Goal: Find specific page/section: Find specific page/section

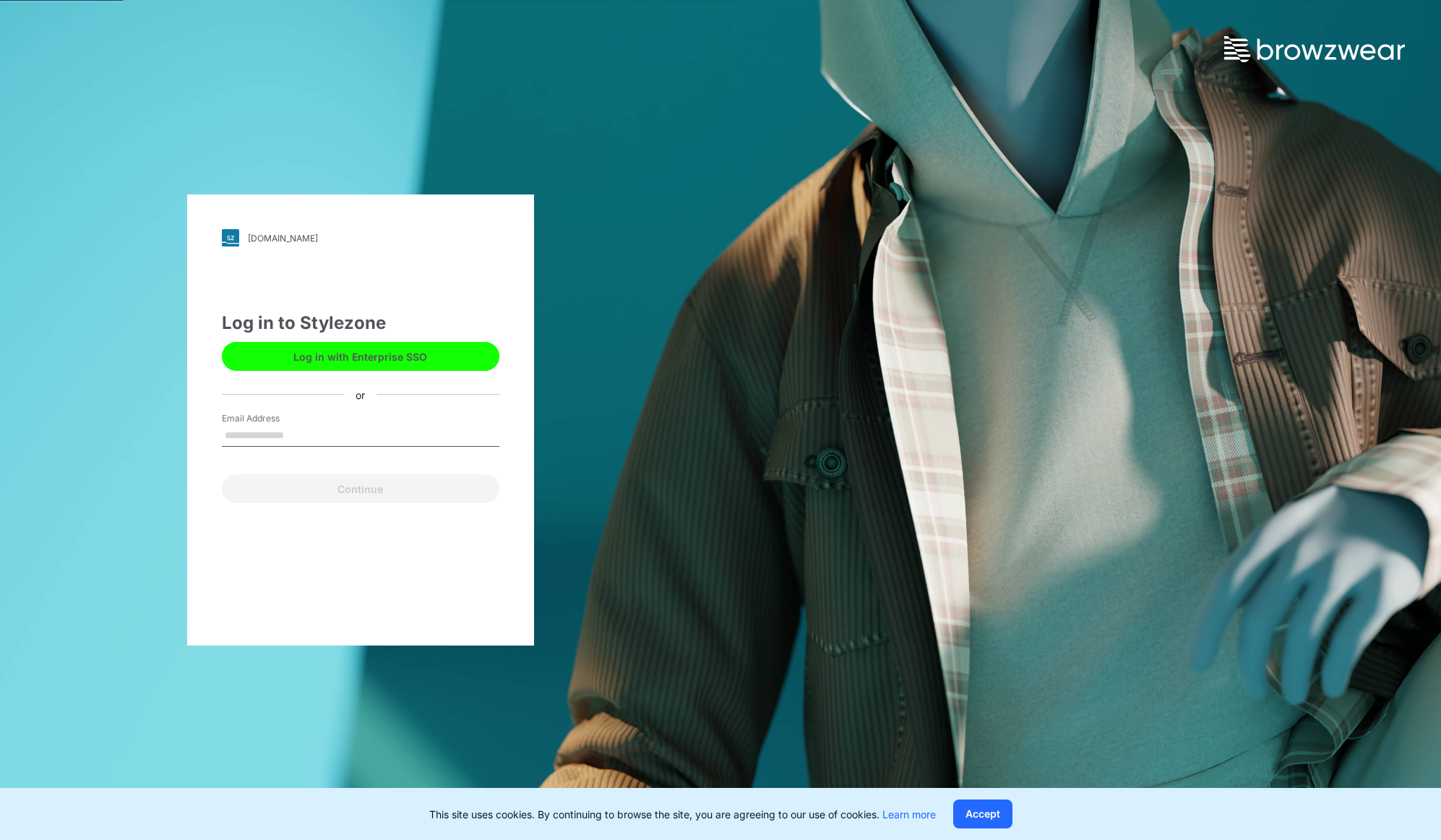
click at [256, 435] on input "Email Address" at bounding box center [361, 435] width 277 height 22
type input "**********"
click at [394, 503] on div "**********" at bounding box center [360, 420] width 347 height 451
click at [350, 493] on button "Continue" at bounding box center [361, 489] width 277 height 29
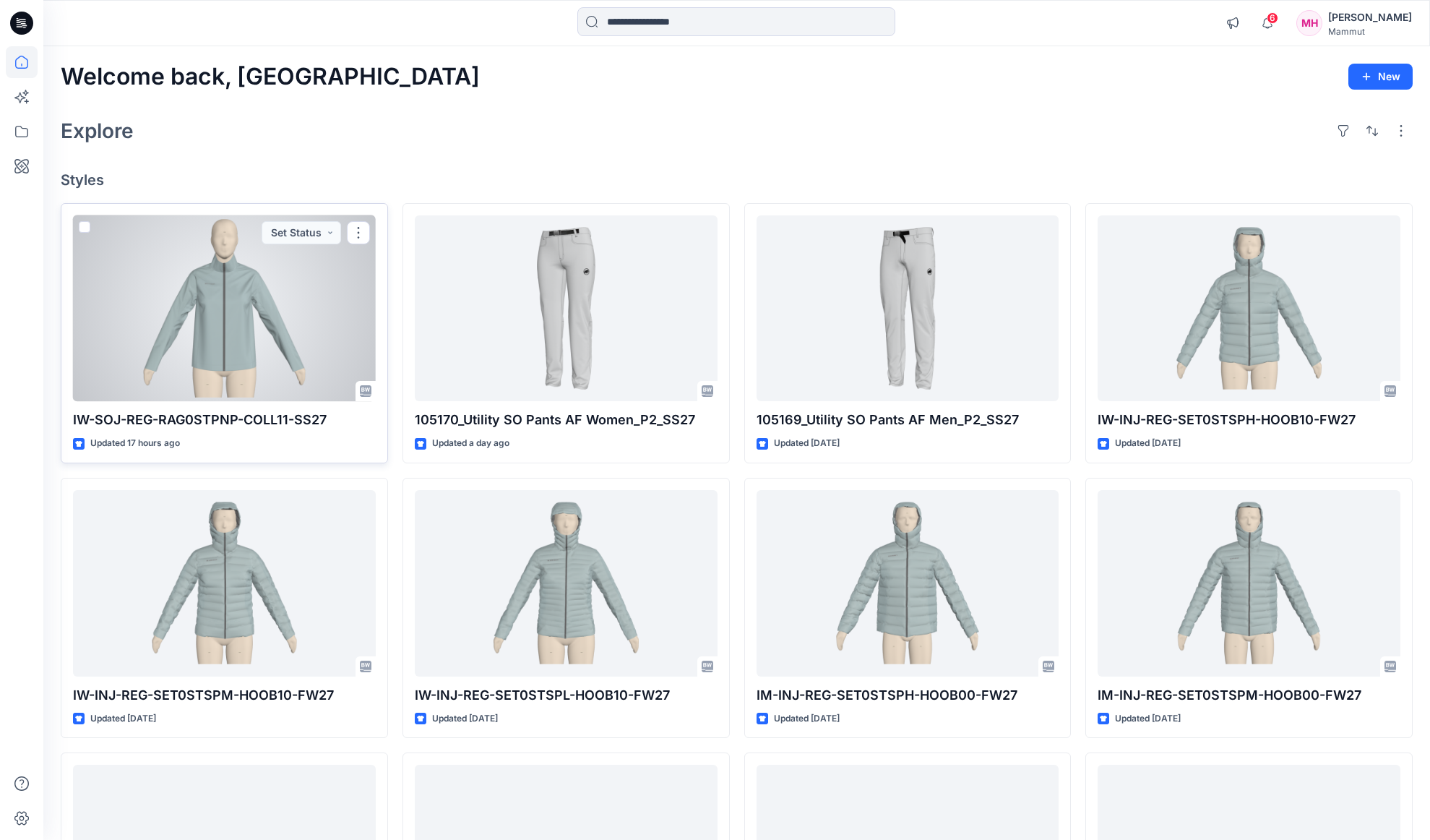
click at [214, 363] on div at bounding box center [225, 308] width 303 height 187
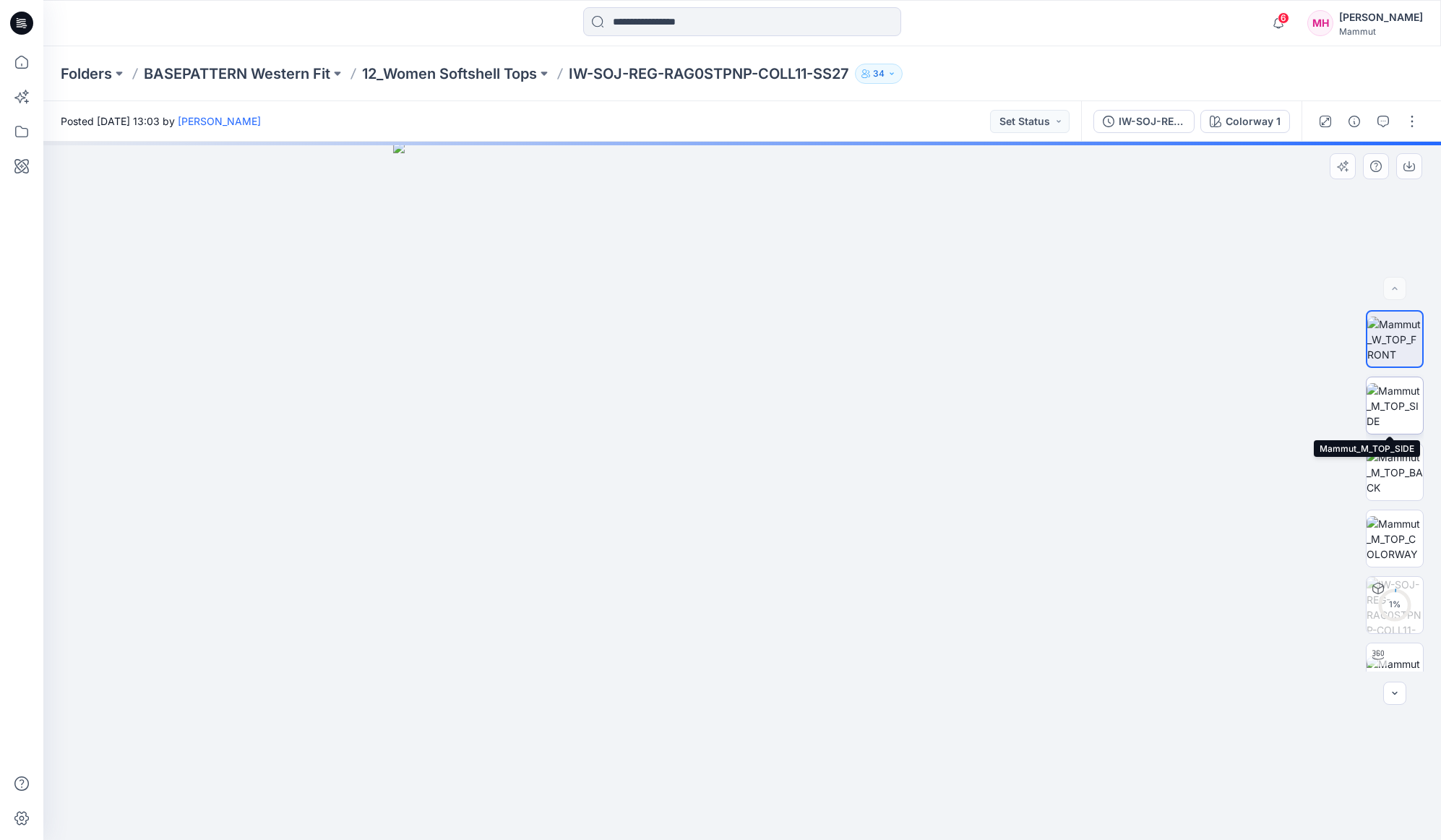
click at [1395, 390] on img at bounding box center [1395, 405] width 56 height 46
click at [1396, 479] on img at bounding box center [1395, 472] width 56 height 46
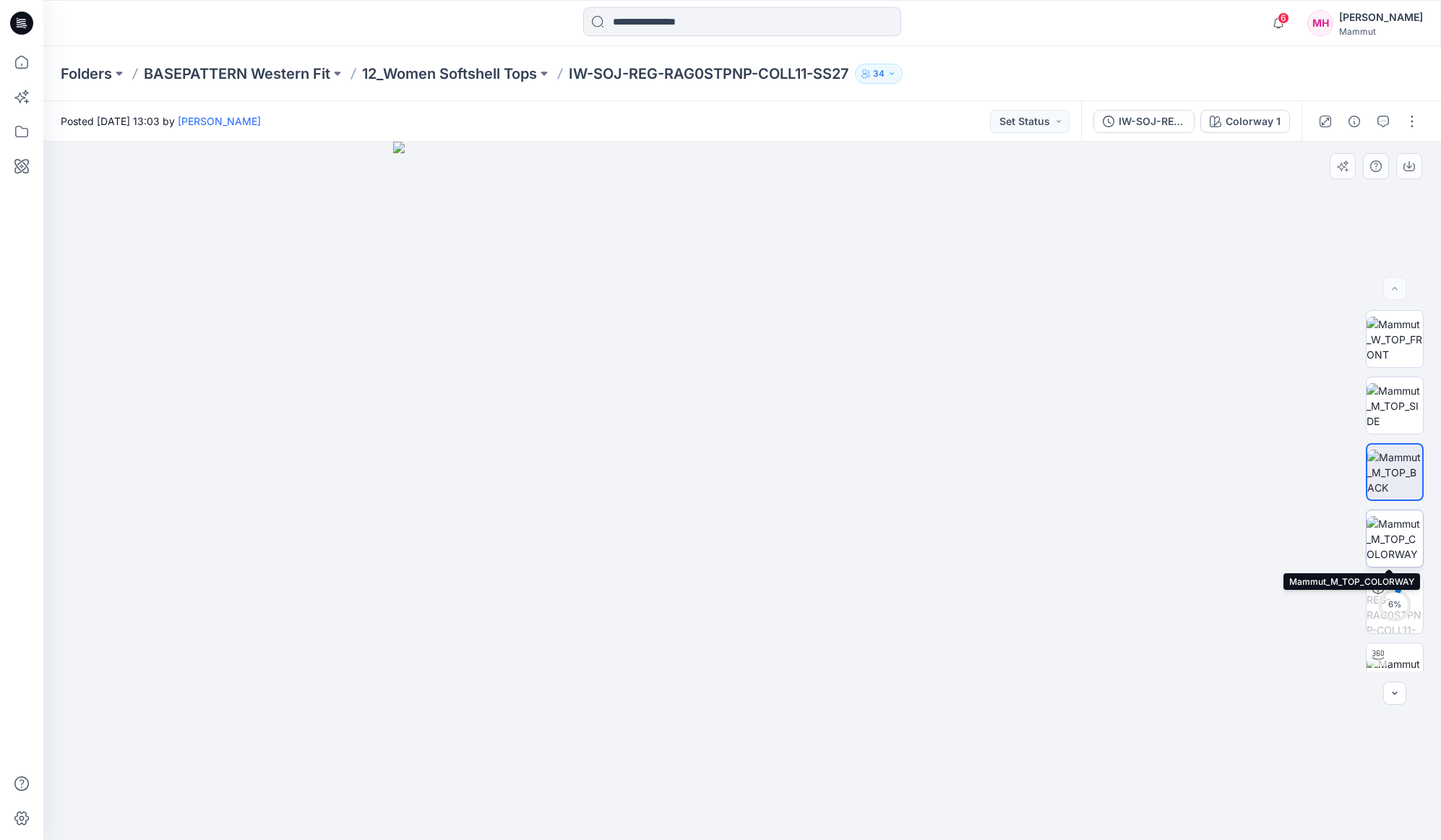
click at [1398, 526] on img at bounding box center [1395, 538] width 56 height 46
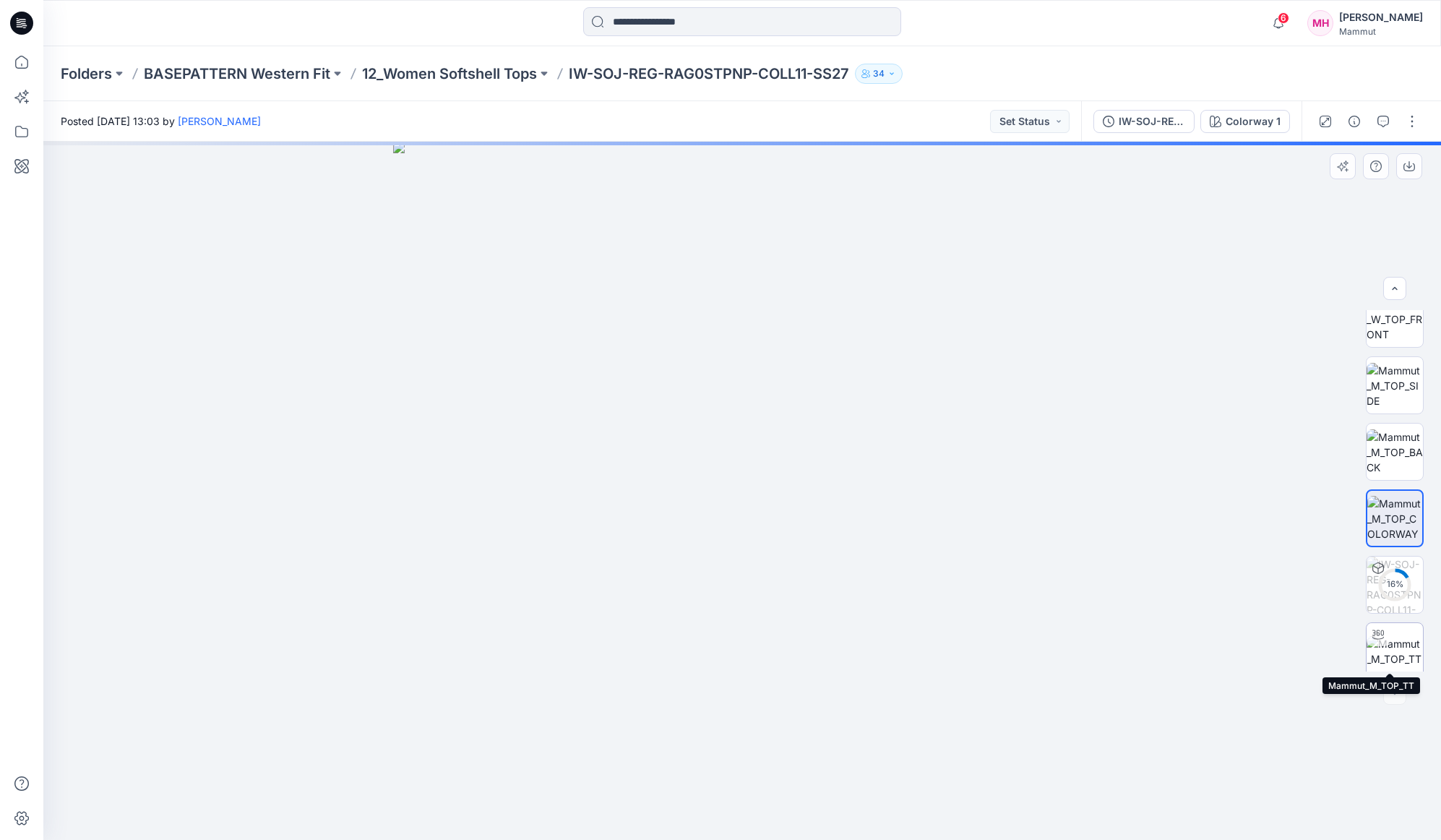
scroll to position [29, 0]
click at [1406, 653] on img at bounding box center [1395, 642] width 56 height 30
drag, startPoint x: 915, startPoint y: 596, endPoint x: 883, endPoint y: 540, distance: 64.5
click at [883, 540] on div at bounding box center [742, 491] width 1398 height 698
drag, startPoint x: 940, startPoint y: 625, endPoint x: 948, endPoint y: 534, distance: 91.4
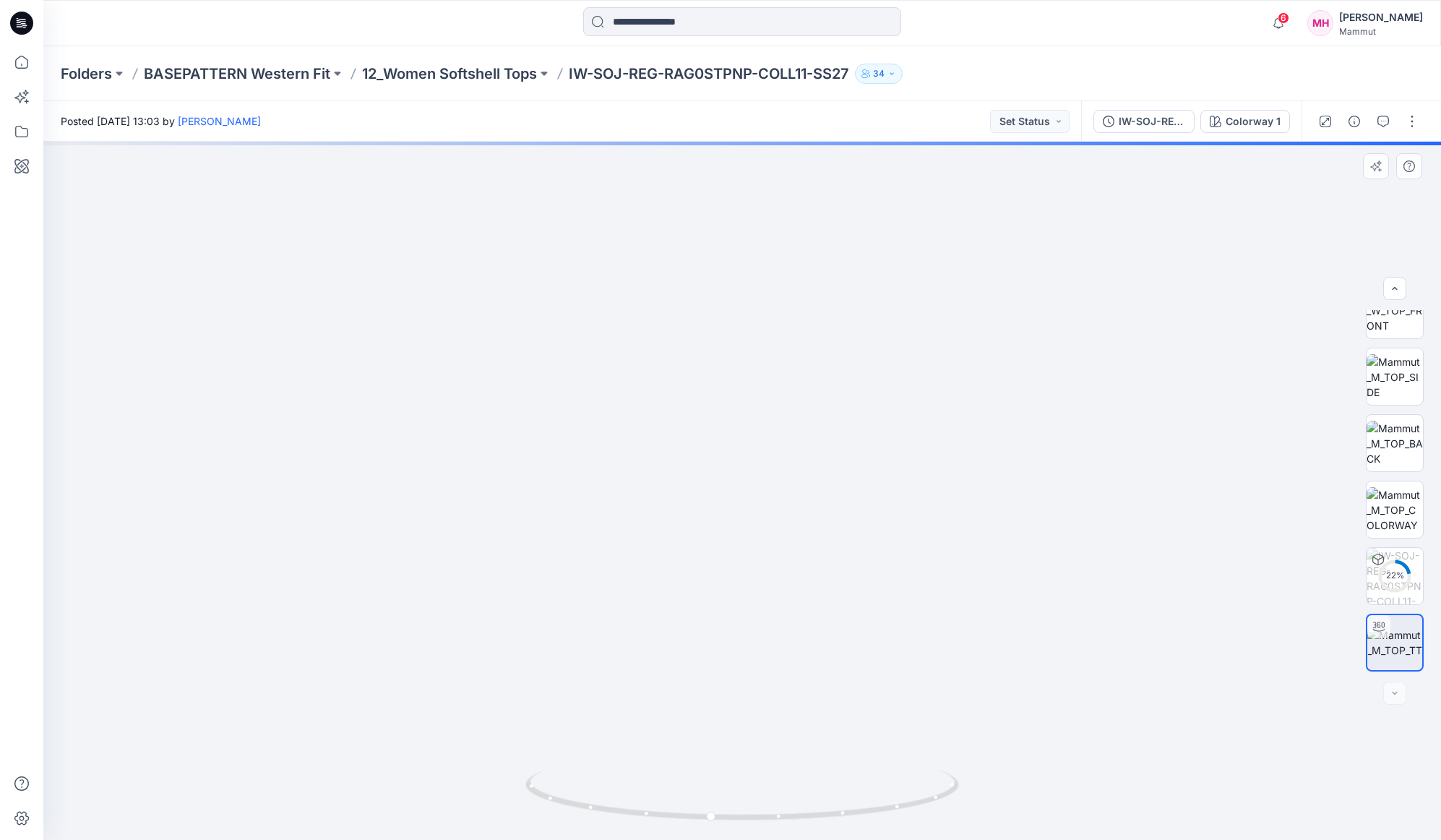
click at [949, 534] on img at bounding box center [752, 220] width 1622 height 1237
click at [440, 74] on p "12_Women Softshell Tops" at bounding box center [449, 74] width 175 height 21
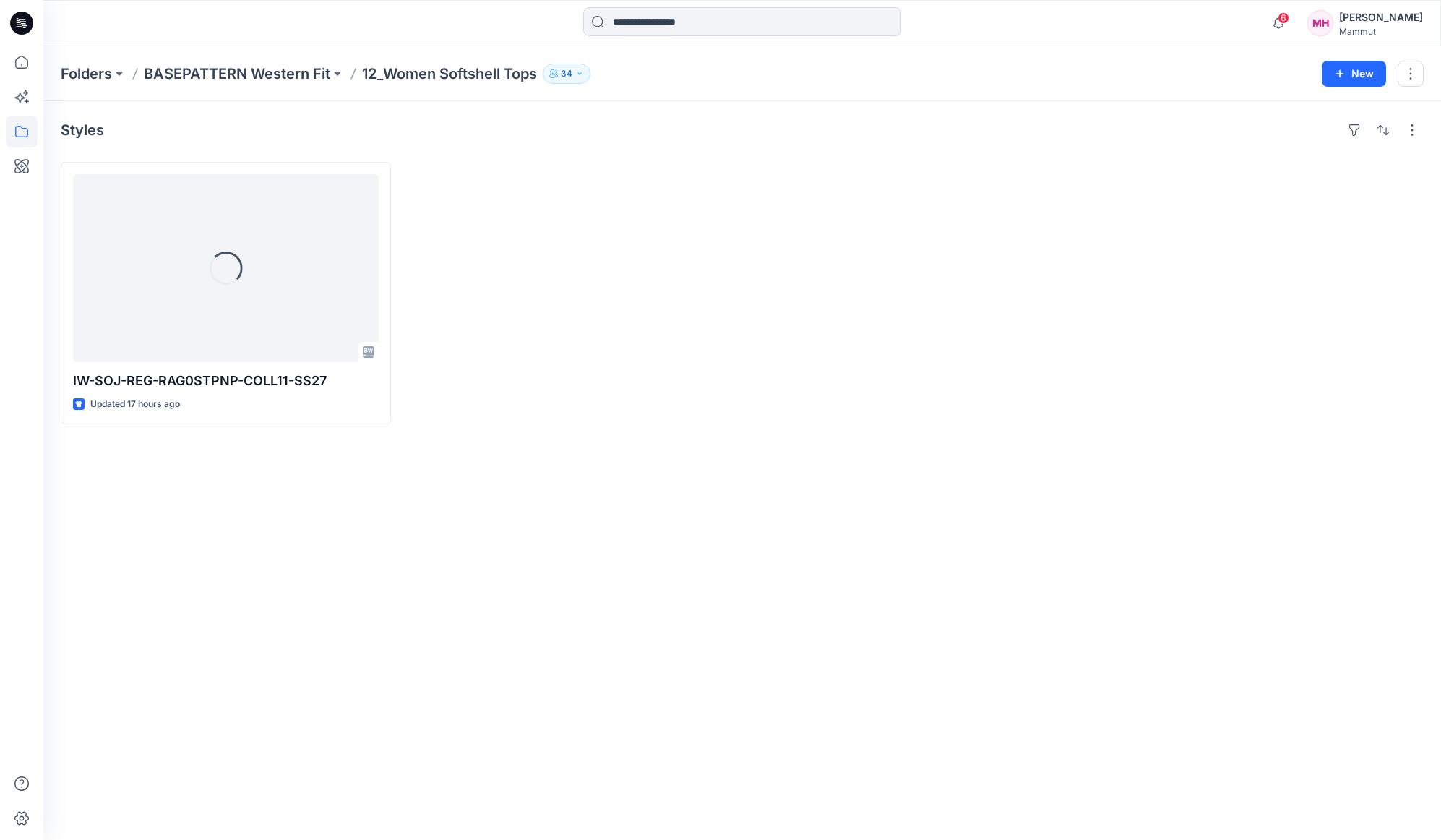
click at [170, 68] on p "BASEPATTERN Western Fit" at bounding box center [237, 74] width 187 height 21
